Goal: Task Accomplishment & Management: Manage account settings

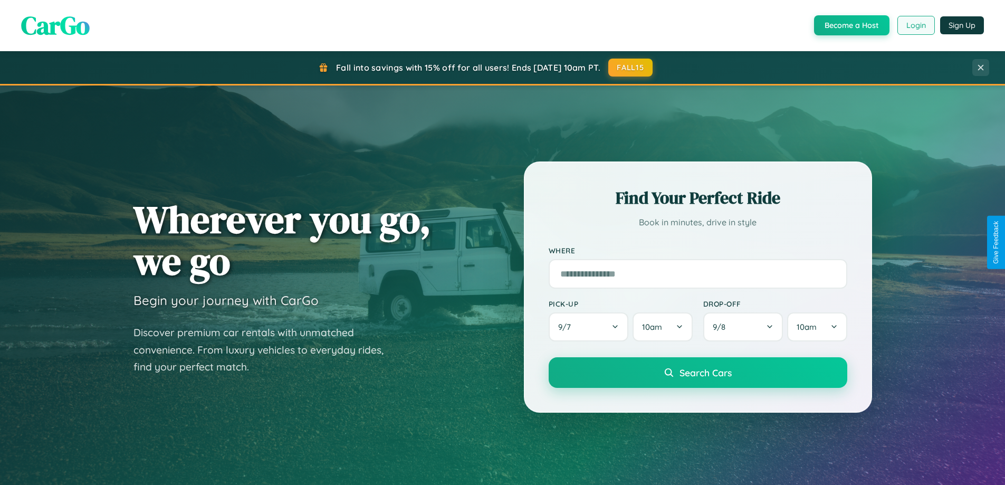
click at [915, 25] on button "Login" at bounding box center [915, 25] width 37 height 19
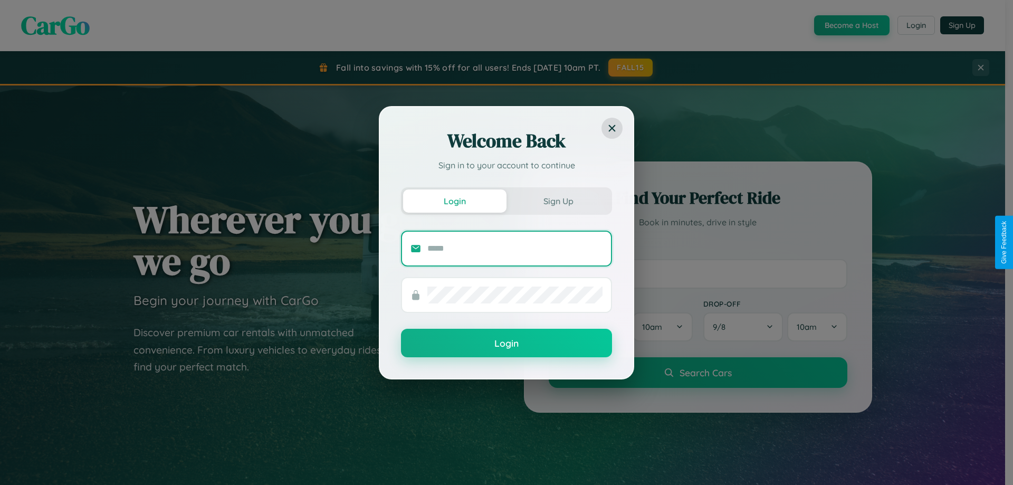
click at [515, 248] on input "text" at bounding box center [514, 248] width 175 height 17
type input "**********"
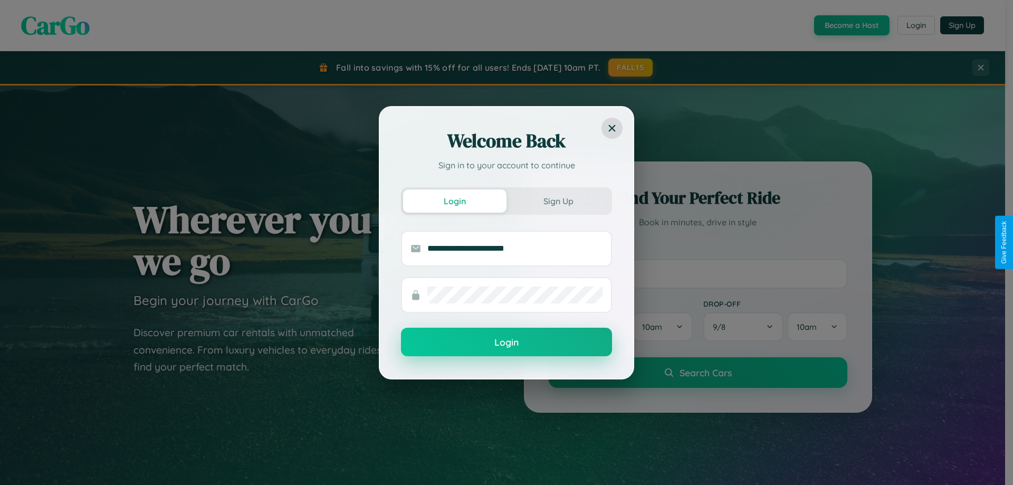
click at [506, 342] on button "Login" at bounding box center [506, 342] width 211 height 28
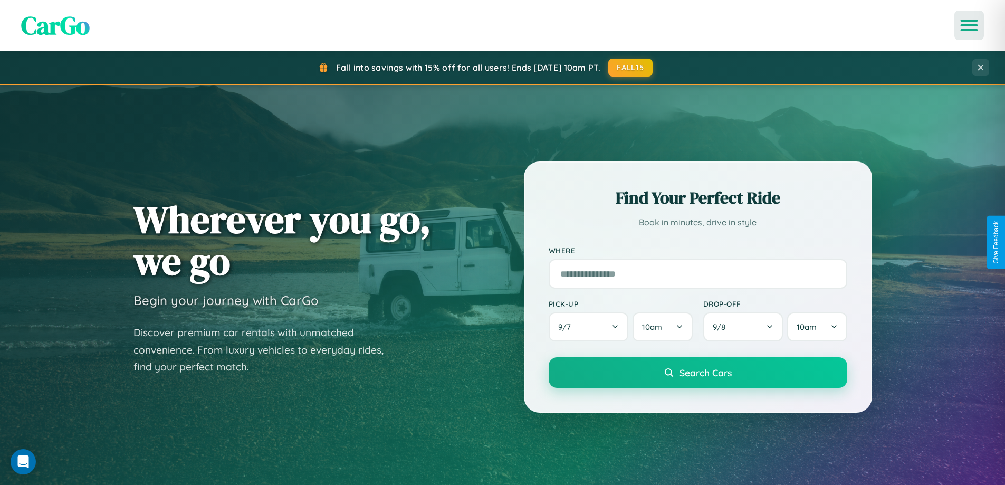
click at [969, 25] on icon "Open menu" at bounding box center [969, 25] width 15 height 9
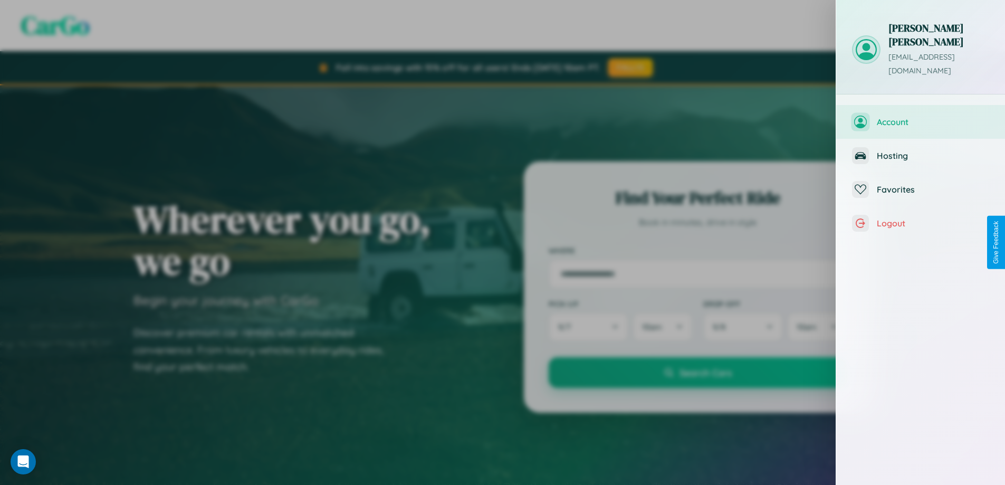
click at [920, 117] on span "Account" at bounding box center [933, 122] width 112 height 11
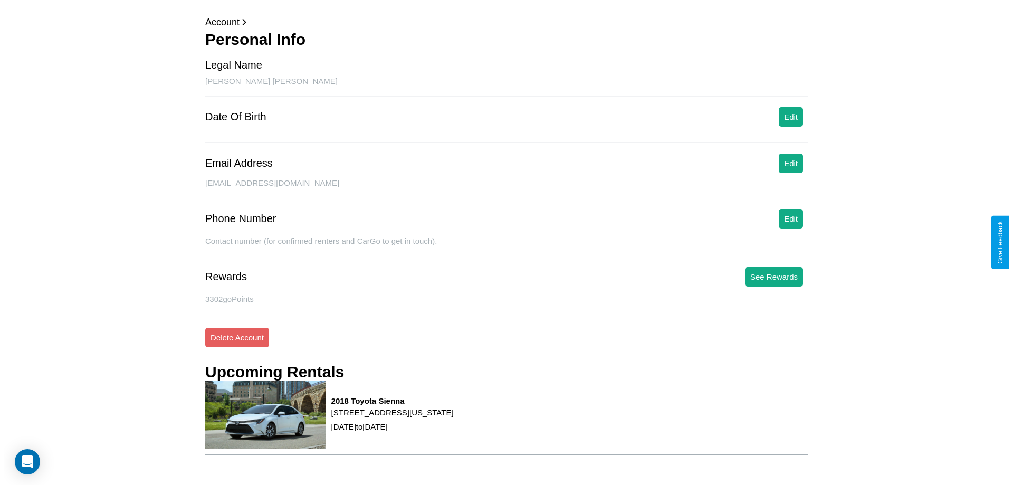
scroll to position [99, 0]
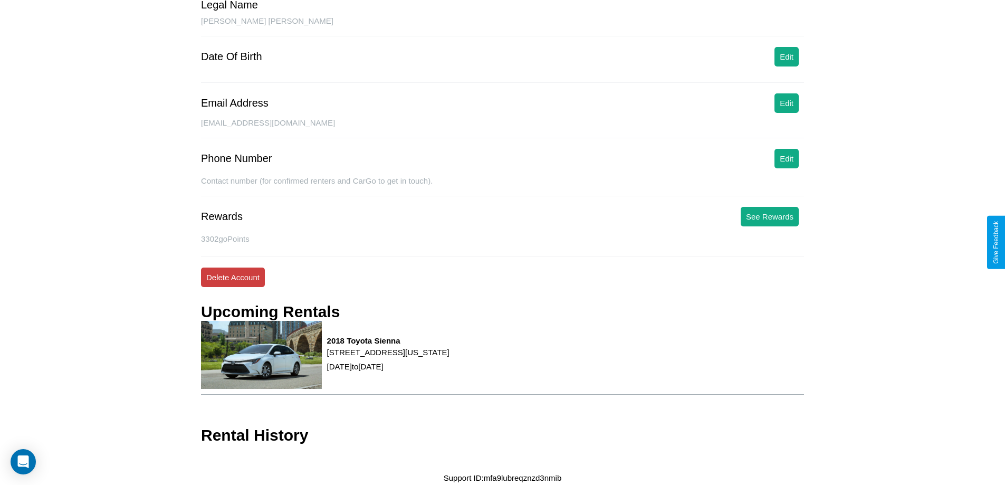
click at [233, 277] on button "Delete Account" at bounding box center [233, 277] width 64 height 20
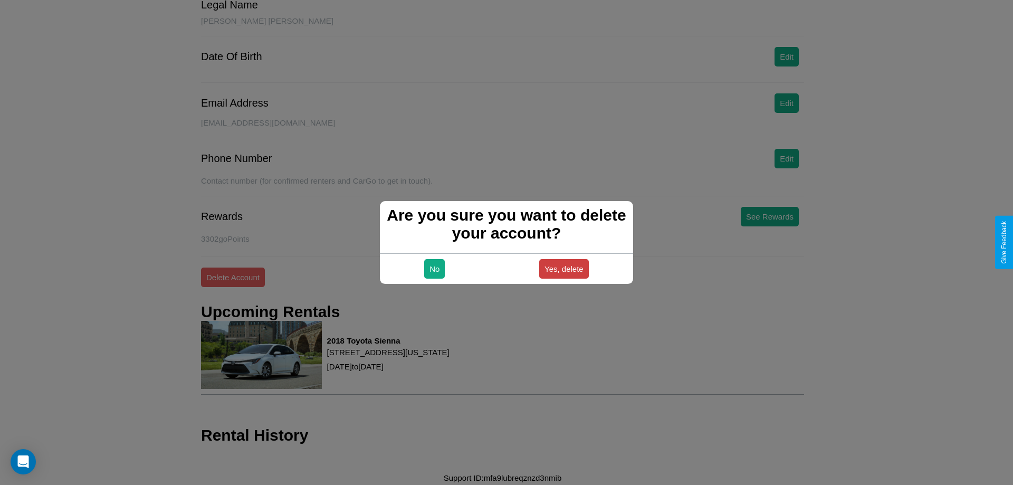
click at [563, 268] on button "Yes, delete" at bounding box center [564, 269] width 50 height 20
